Goal: Navigation & Orientation: Find specific page/section

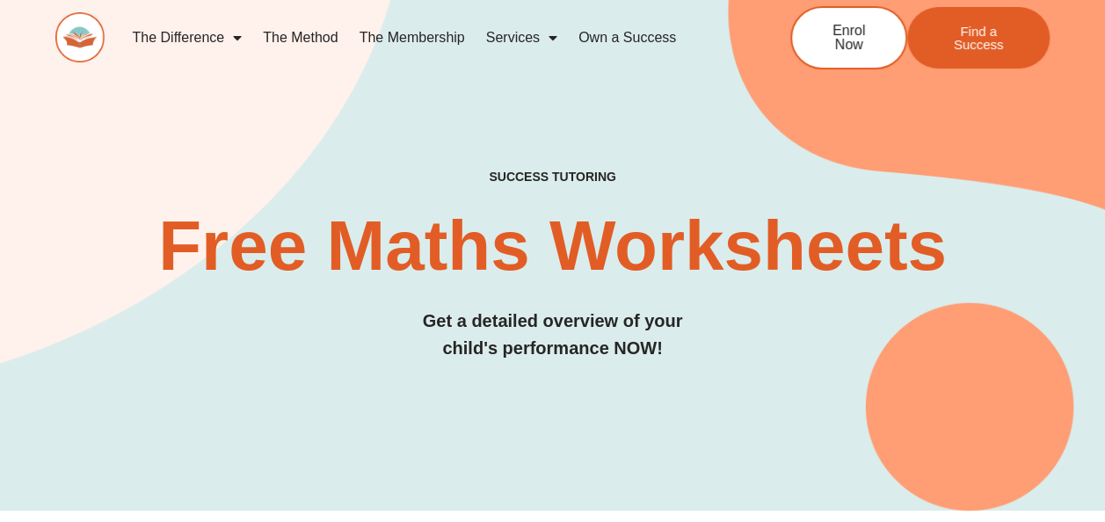
click at [76, 28] on img at bounding box center [79, 37] width 49 height 50
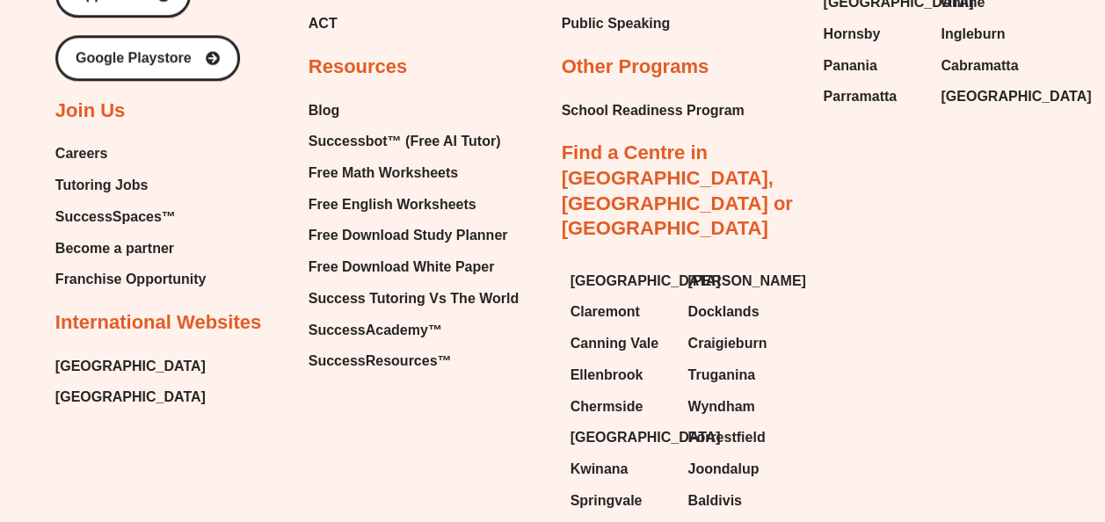
scroll to position [7312, 0]
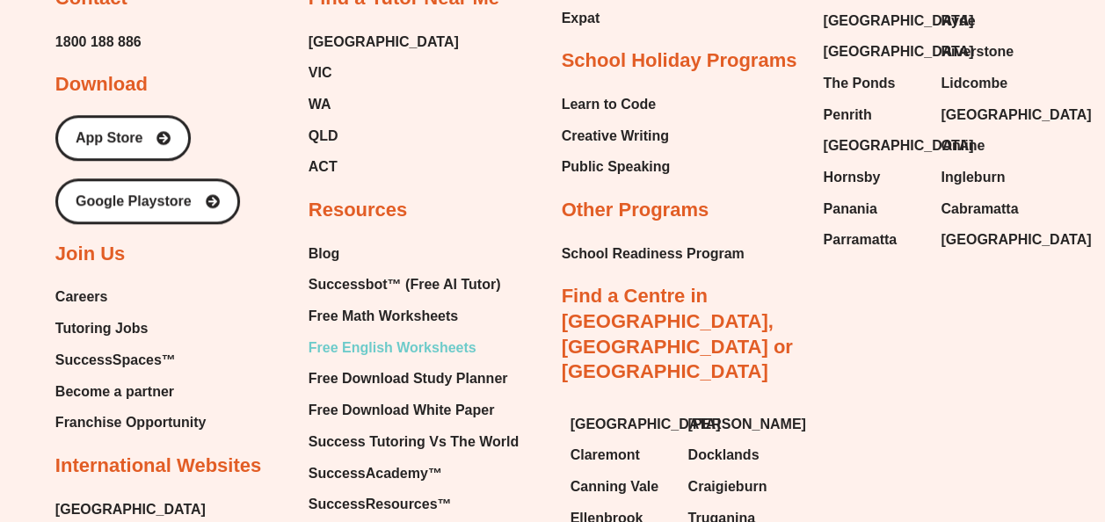
click at [408, 335] on span "Free English Worksheets" at bounding box center [393, 348] width 168 height 26
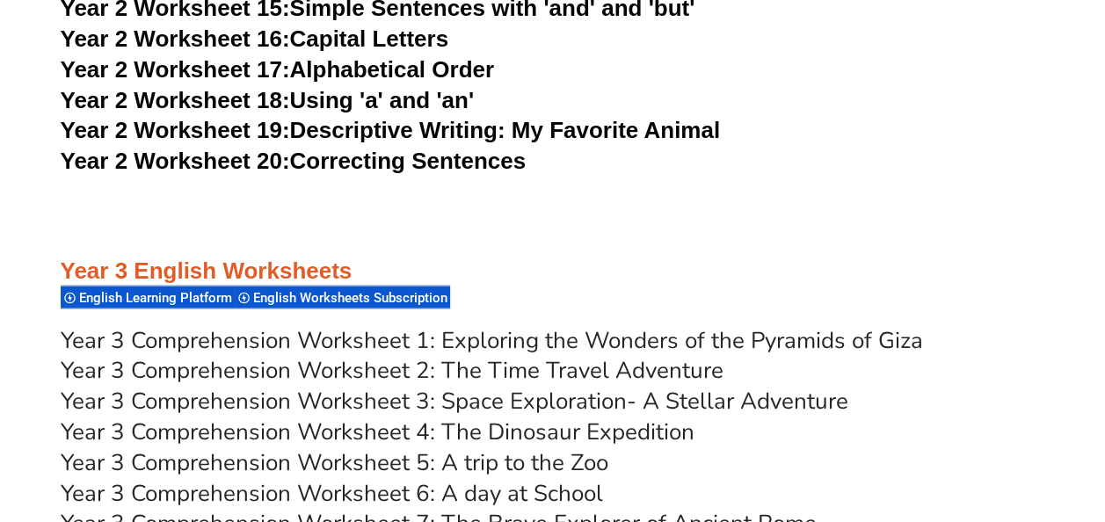
scroll to position [5036, 0]
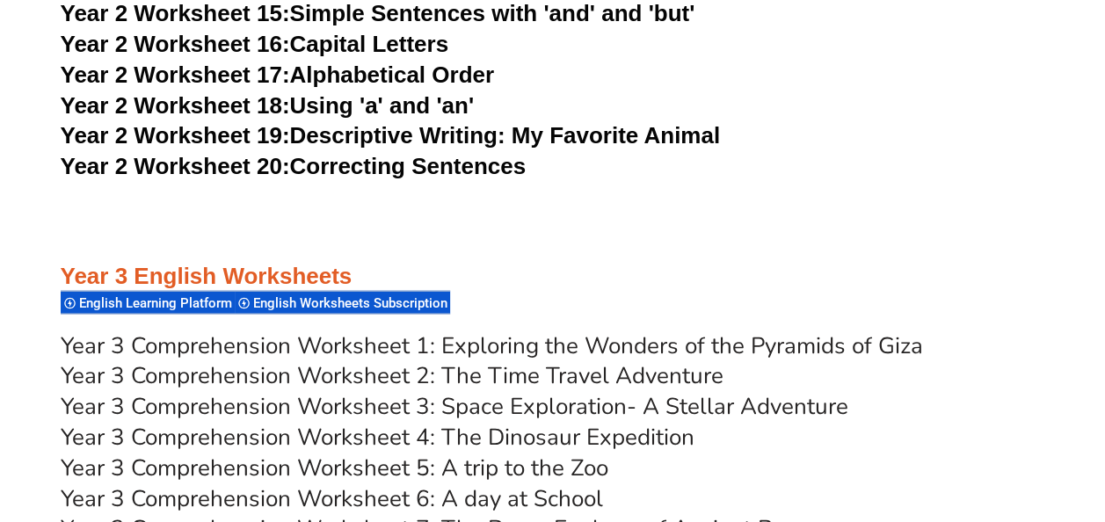
click at [302, 295] on div "English Worksheets Subscription" at bounding box center [342, 303] width 215 height 24
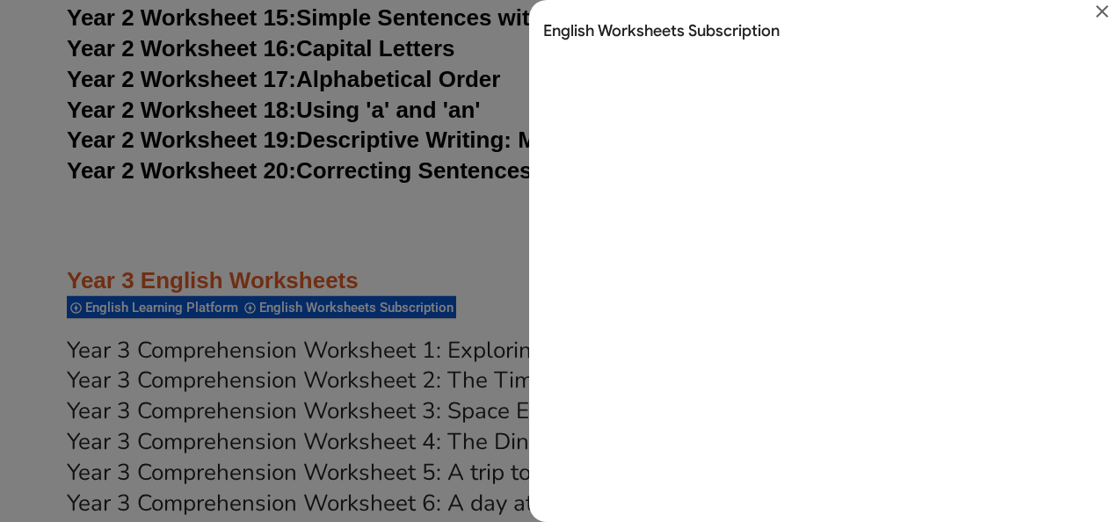
scroll to position [0, 0]
click at [329, 229] on div "Search results for English Worksheets Subscription" at bounding box center [559, 261] width 1118 height 522
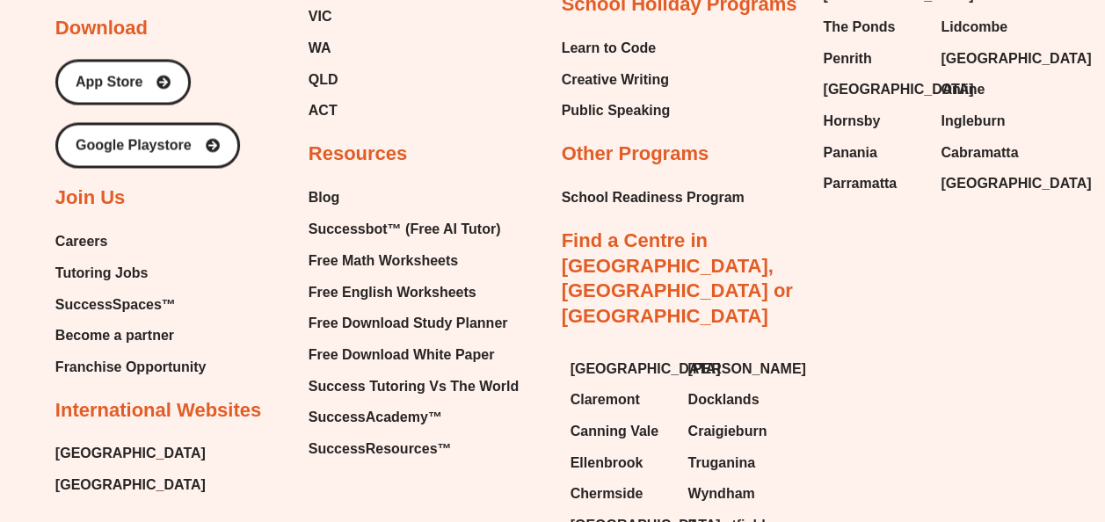
scroll to position [17994, 0]
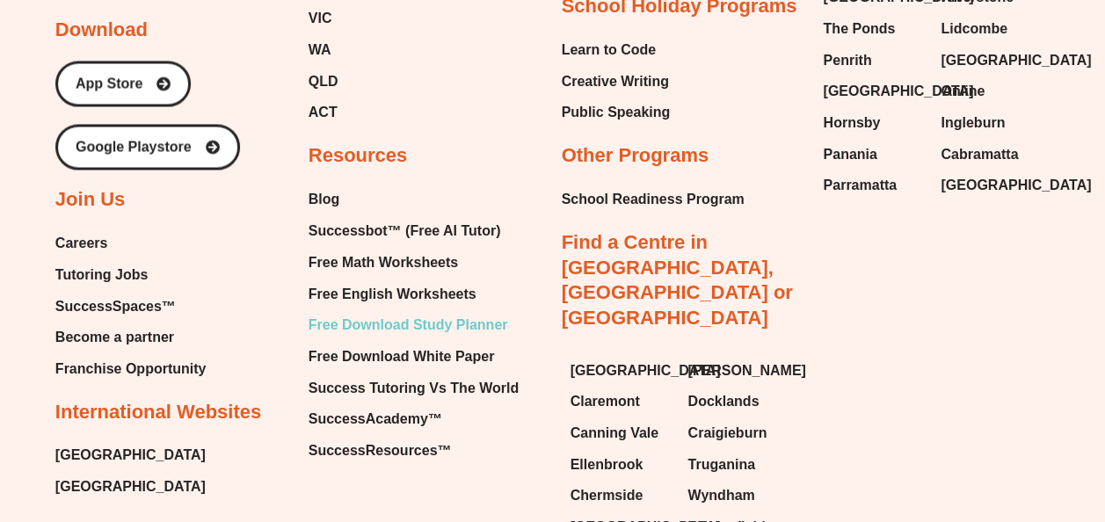
click at [382, 311] on span "Free Download Study Planner" at bounding box center [409, 324] width 200 height 26
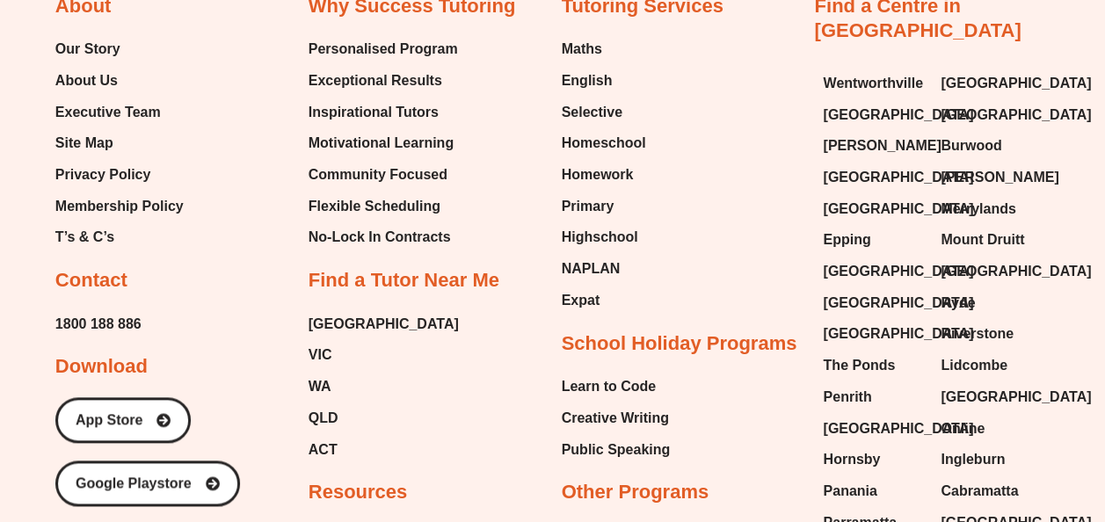
scroll to position [4122, 0]
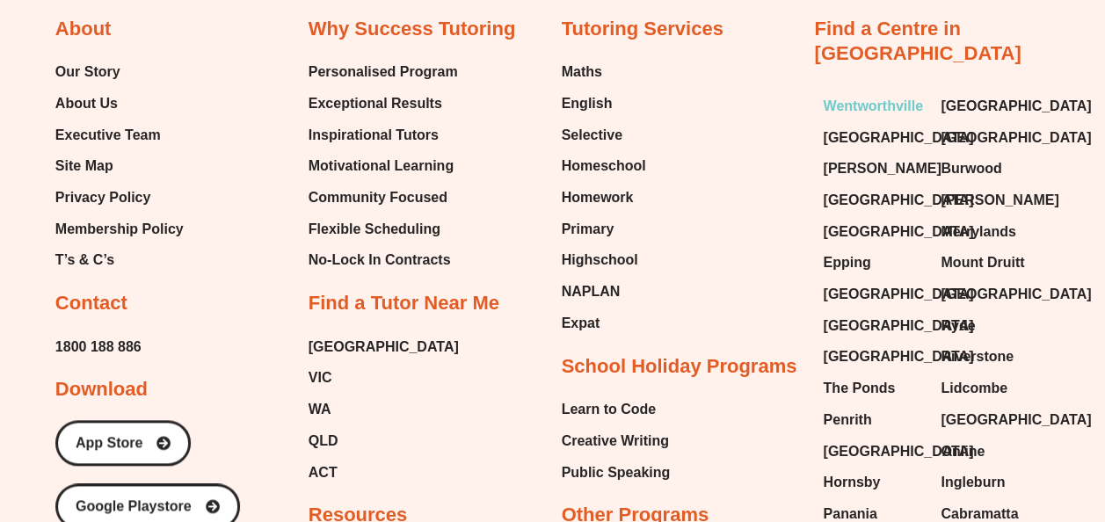
click at [834, 93] on span "Wentworthville" at bounding box center [873, 106] width 100 height 26
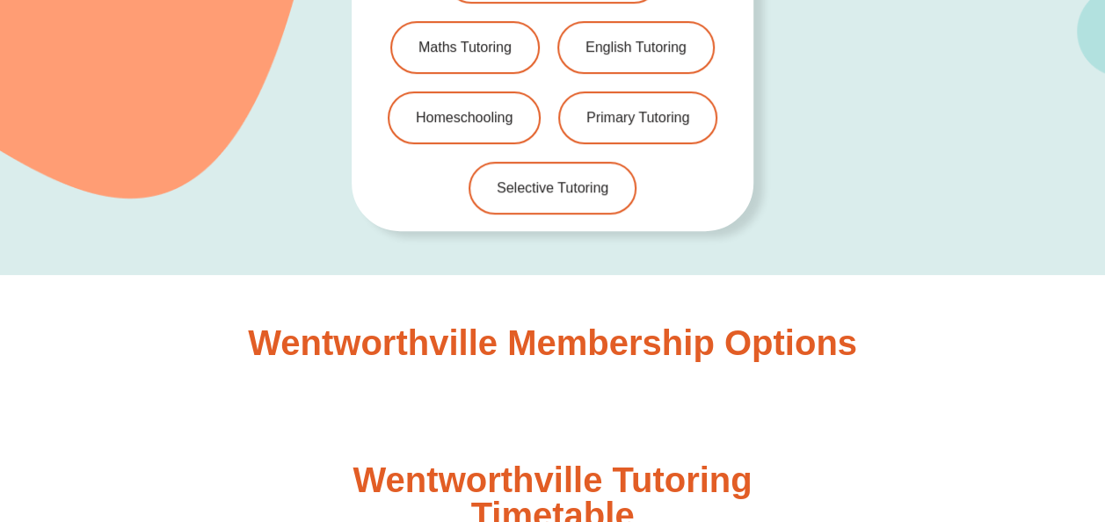
scroll to position [4129, 0]
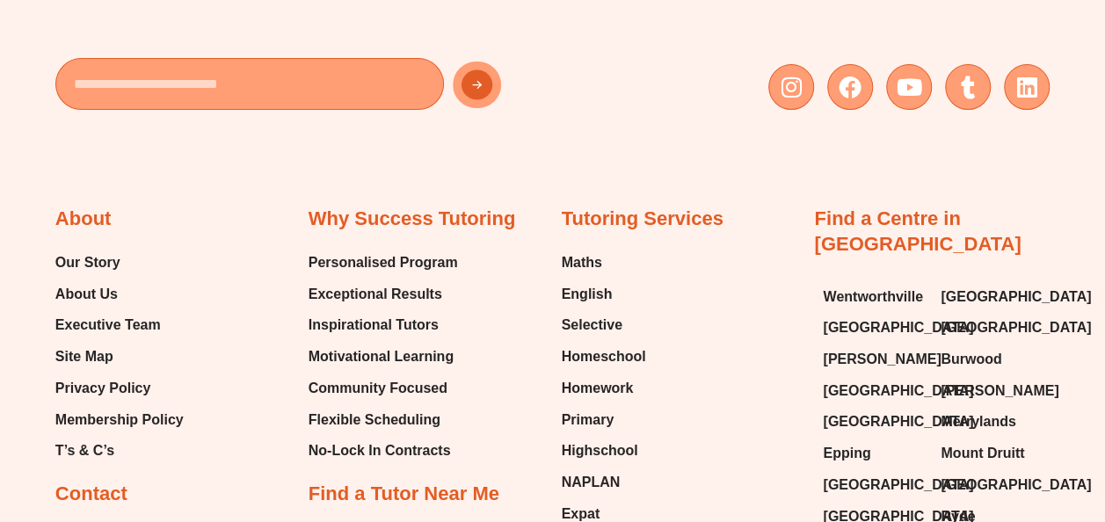
scroll to position [10035, 0]
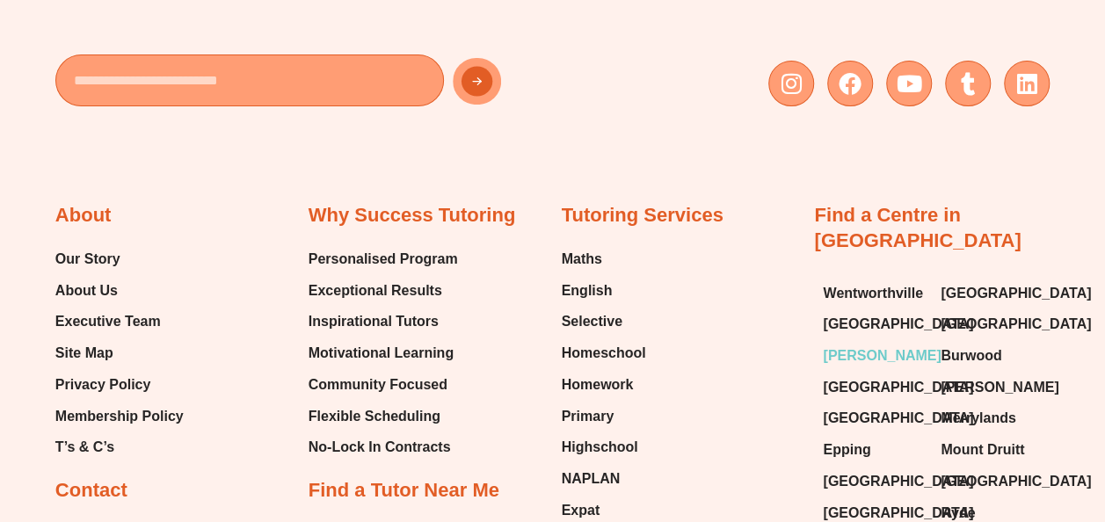
click at [854, 343] on span "[PERSON_NAME]" at bounding box center [882, 356] width 118 height 26
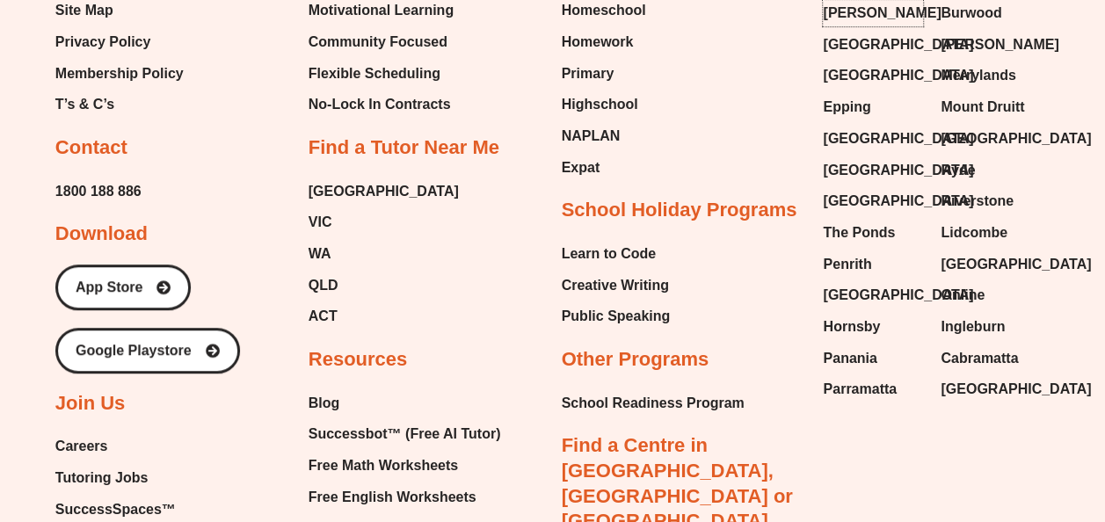
scroll to position [10380, 0]
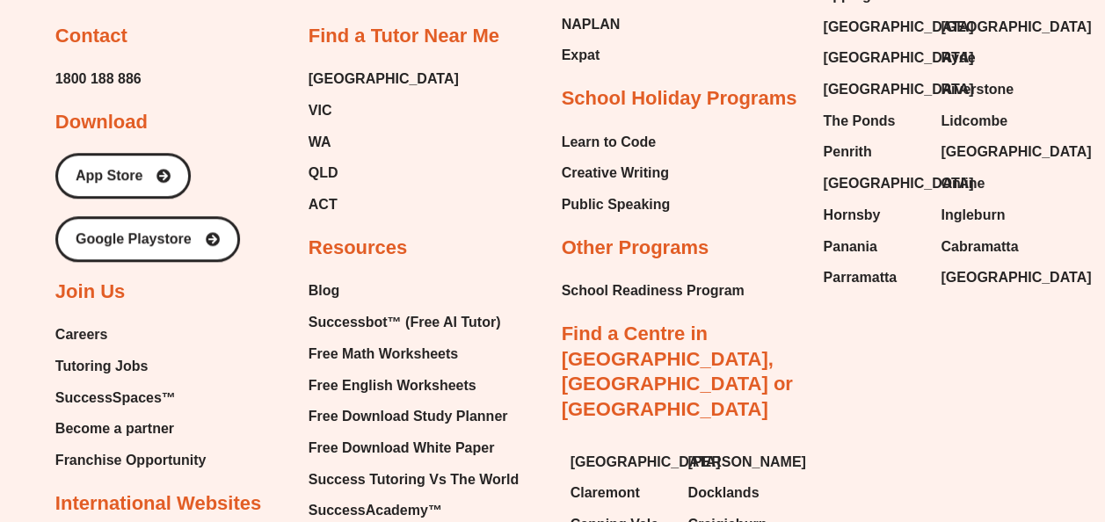
scroll to position [10600, 0]
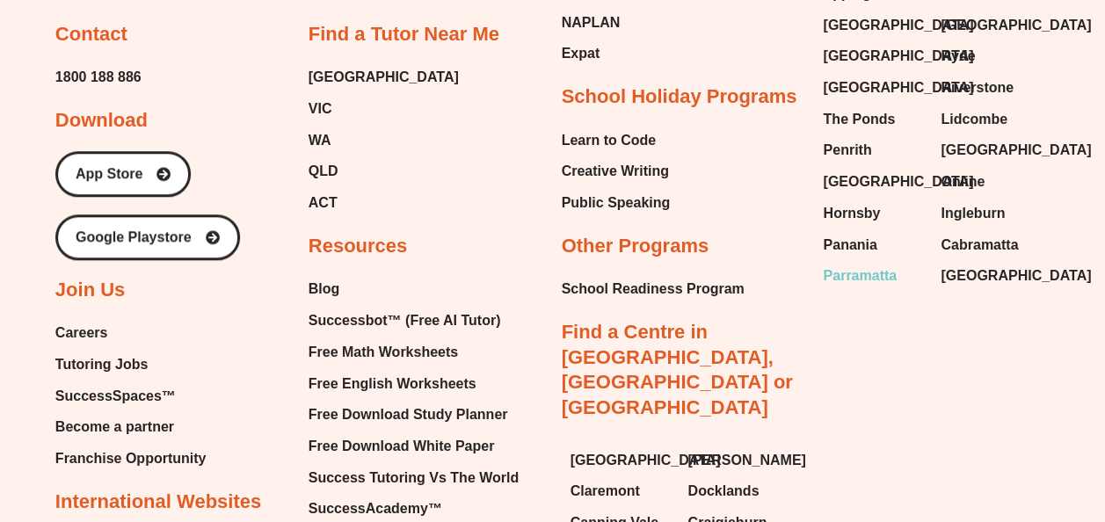
click at [858, 263] on span "Parramatta" at bounding box center [860, 276] width 74 height 26
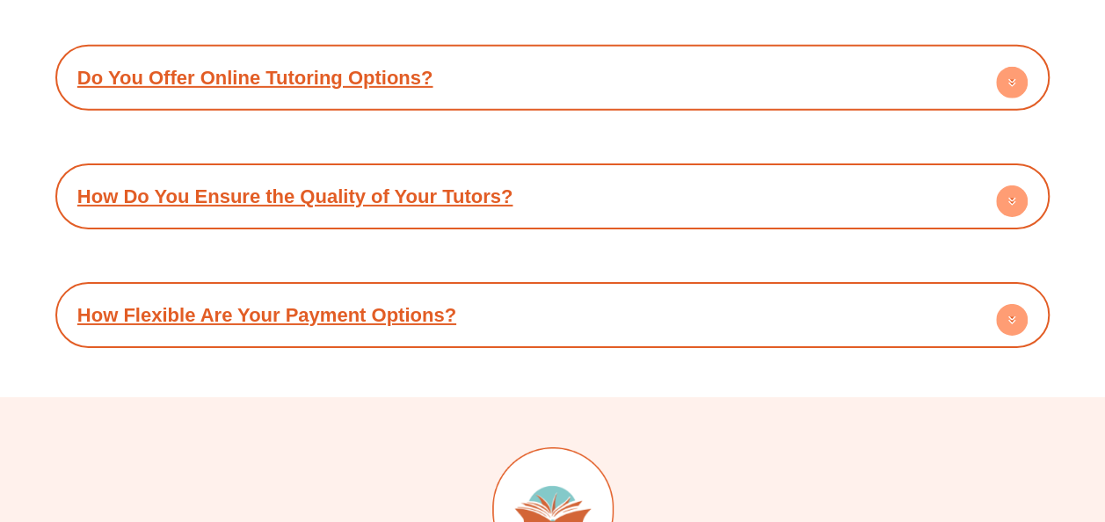
scroll to position [10567, 0]
